Goal: Information Seeking & Learning: Learn about a topic

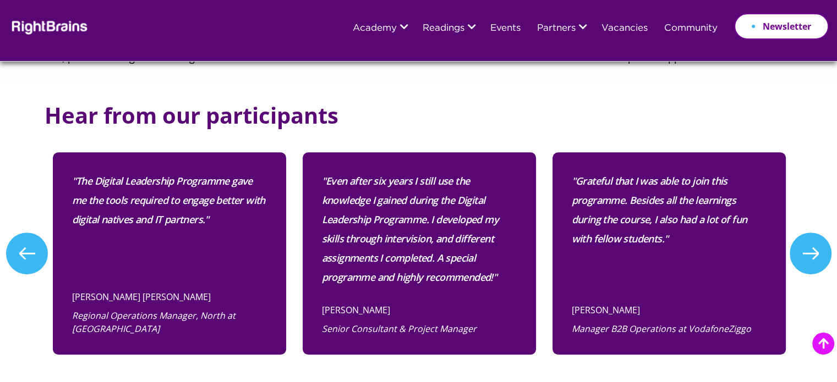
scroll to position [720, 0]
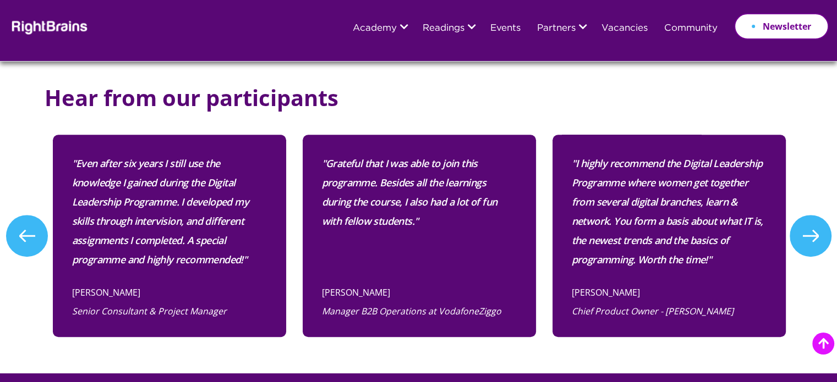
click at [810, 233] on button "Next" at bounding box center [810, 236] width 42 height 42
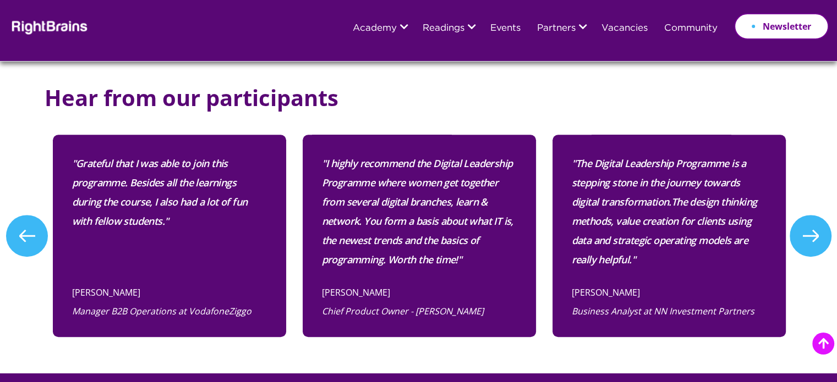
click at [810, 233] on button "Next" at bounding box center [810, 236] width 42 height 42
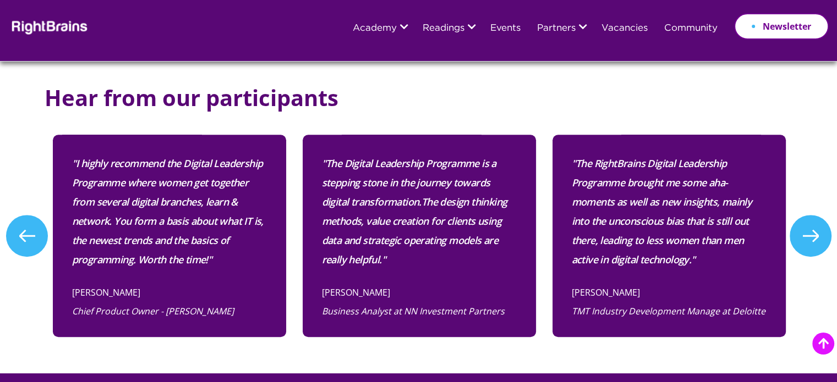
click at [810, 233] on button "Next" at bounding box center [810, 236] width 42 height 42
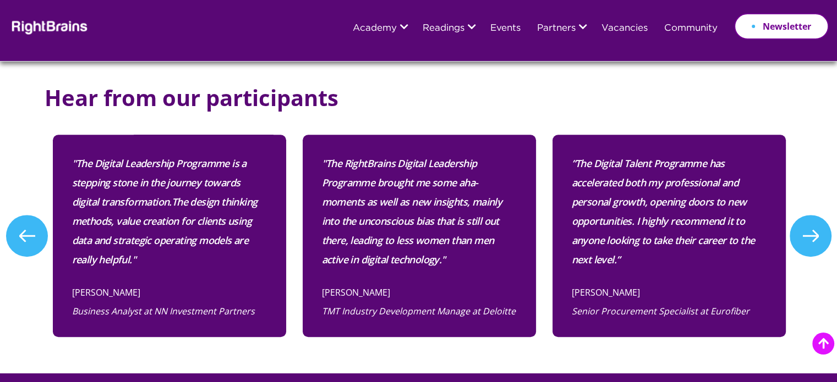
click at [810, 233] on button "Next" at bounding box center [810, 236] width 42 height 42
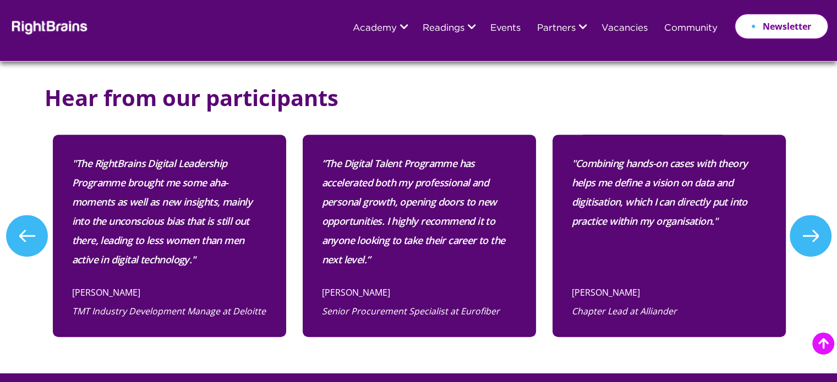
click at [810, 233] on button "Next" at bounding box center [810, 236] width 42 height 42
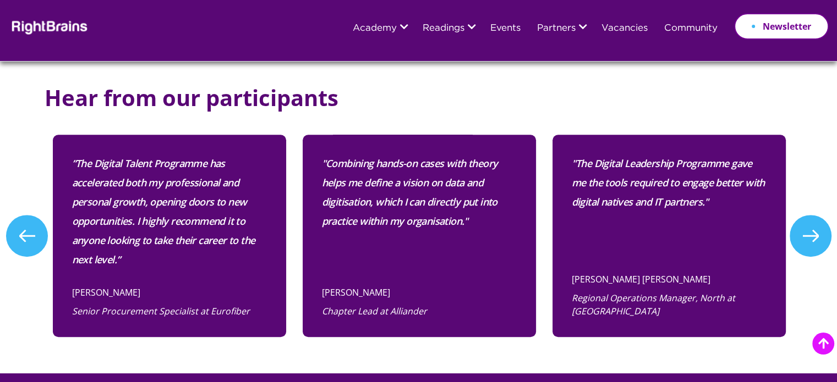
click at [810, 233] on button "Next" at bounding box center [810, 236] width 42 height 42
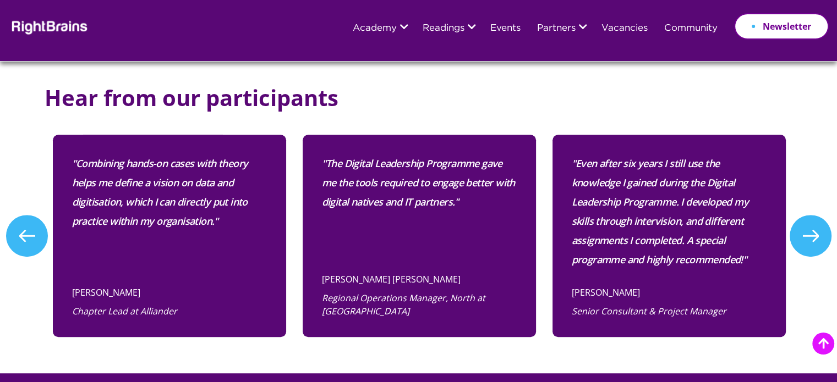
click at [810, 233] on button "Next" at bounding box center [810, 236] width 42 height 42
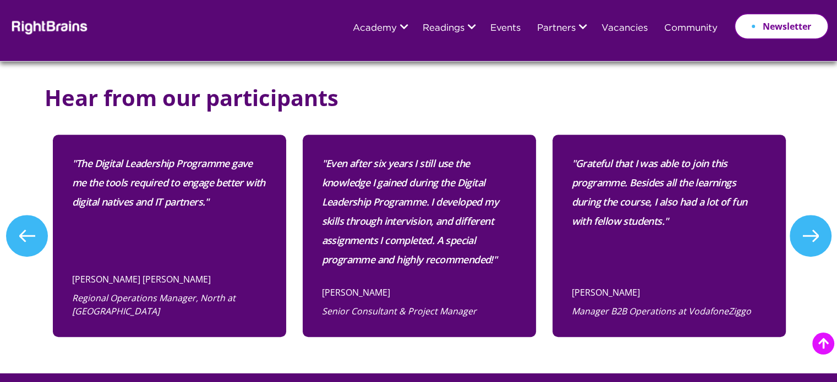
click at [810, 233] on button "Next" at bounding box center [810, 236] width 42 height 42
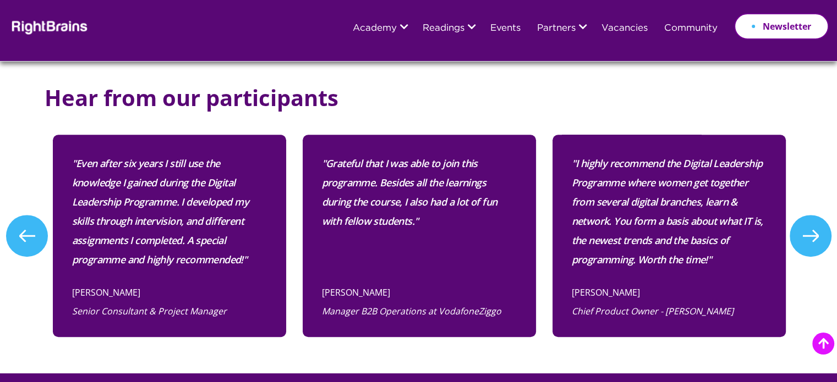
click at [810, 233] on button "Next" at bounding box center [810, 236] width 42 height 42
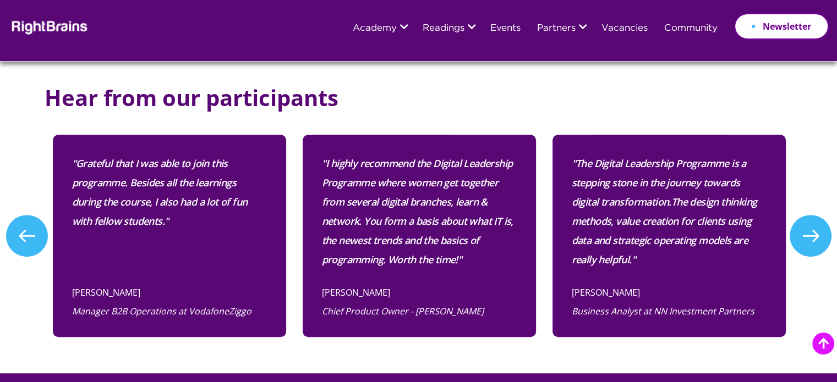
click at [810, 235] on button "Next" at bounding box center [810, 236] width 42 height 42
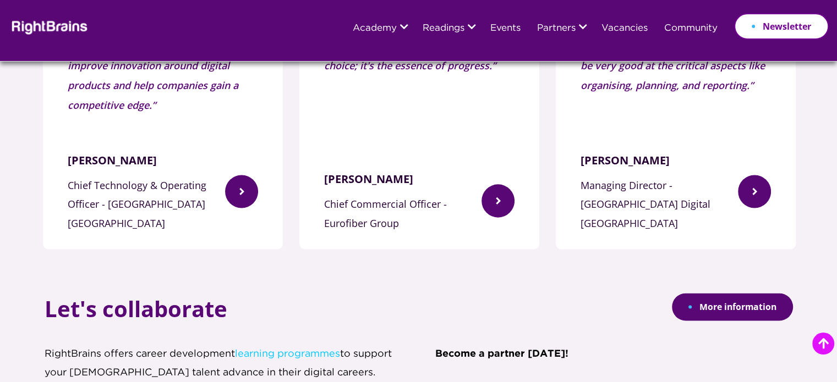
scroll to position [1700, 0]
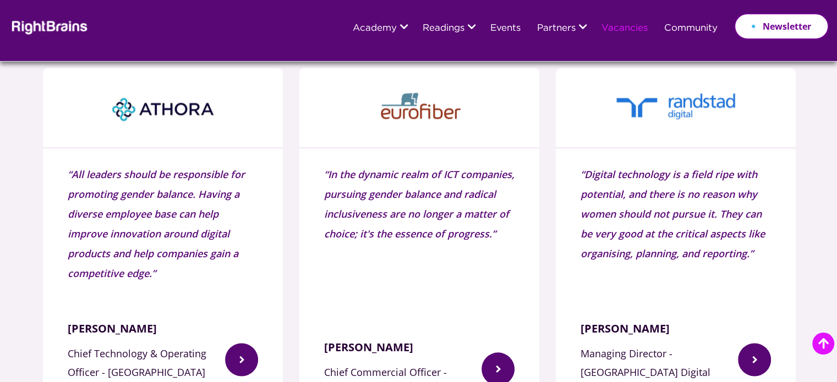
click at [614, 25] on link "Vacancies" at bounding box center [624, 29] width 46 height 10
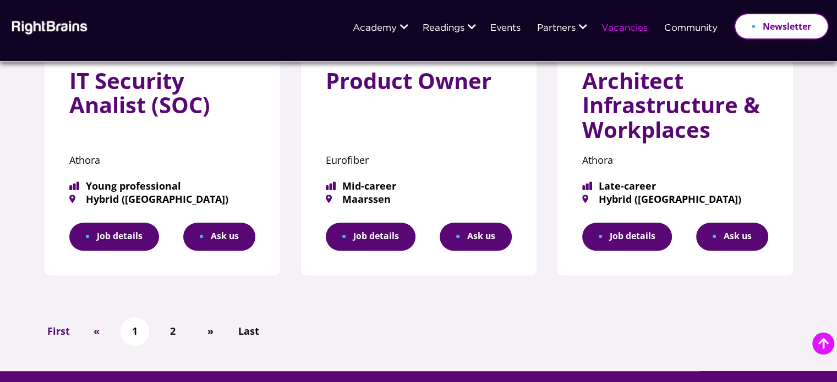
scroll to position [717, 0]
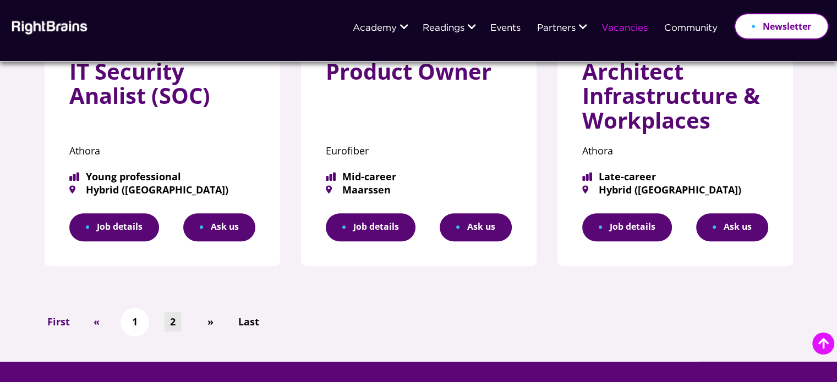
click at [172, 313] on link "2" at bounding box center [172, 321] width 17 height 19
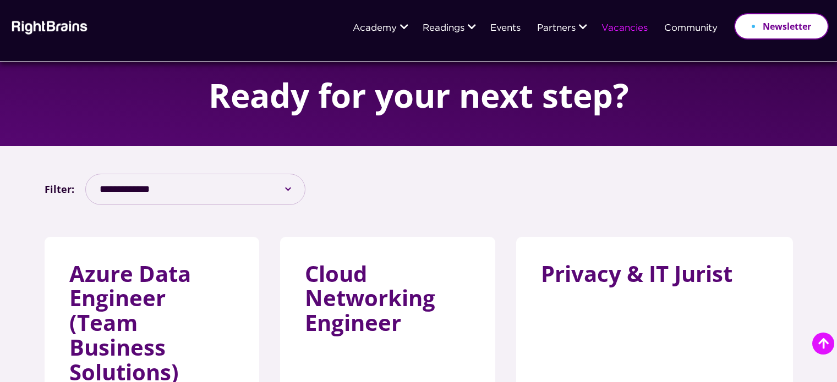
scroll to position [110, 0]
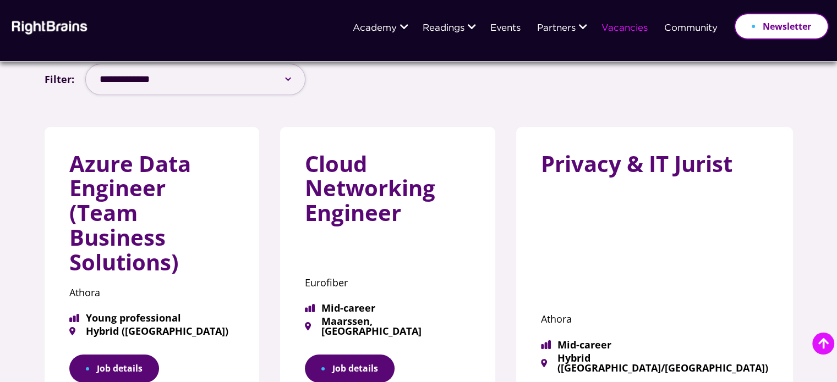
click at [287, 81] on select "**********" at bounding box center [195, 79] width 220 height 31
select select "***"
click at [85, 64] on select "**********" at bounding box center [195, 79] width 220 height 31
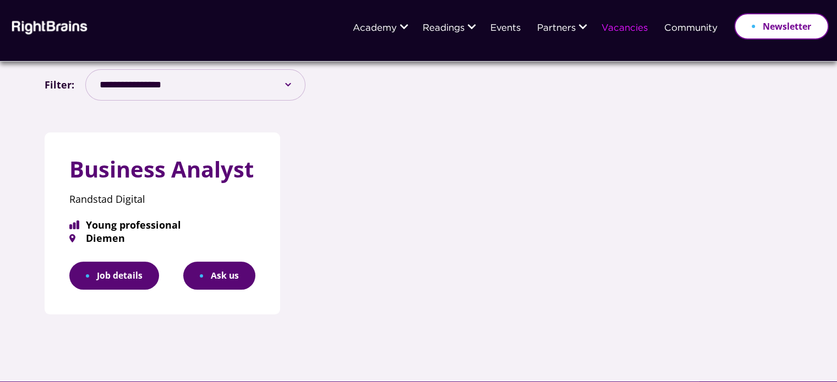
scroll to position [102, 0]
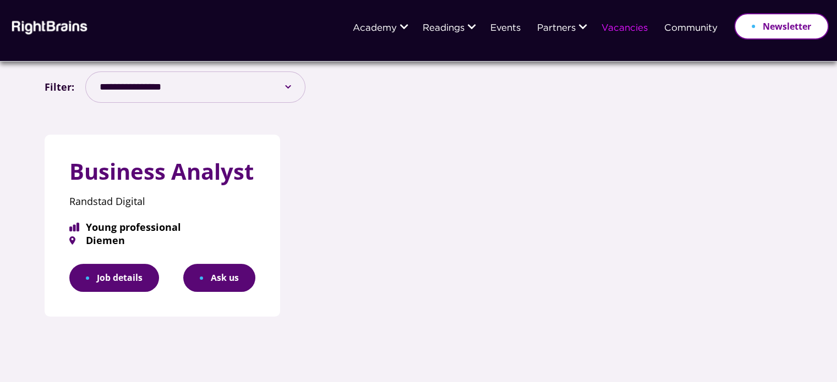
click at [116, 281] on link "Job details" at bounding box center [114, 278] width 90 height 28
